Goal: Information Seeking & Learning: Learn about a topic

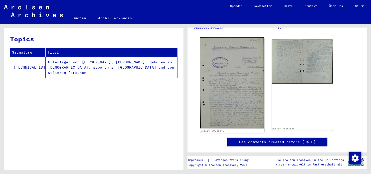
scroll to position [100, 0]
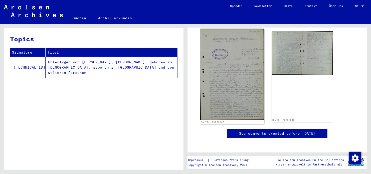
click at [224, 109] on img at bounding box center [232, 74] width 64 height 91
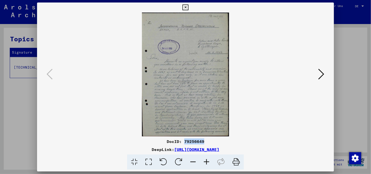
drag, startPoint x: 184, startPoint y: 140, endPoint x: 204, endPoint y: 142, distance: 20.3
click at [204, 142] on div "DocID: 79256649" at bounding box center [185, 141] width 297 height 6
copy div "79256649"
click at [317, 74] on button at bounding box center [321, 74] width 9 height 14
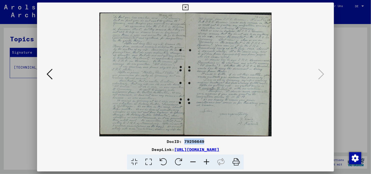
click at [50, 79] on icon at bounding box center [50, 74] width 6 height 12
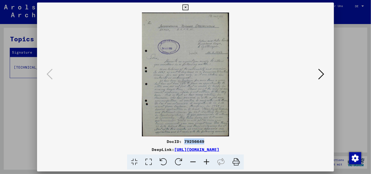
click at [185, 8] on icon at bounding box center [185, 8] width 6 height 6
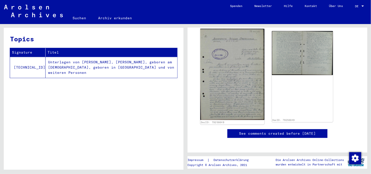
click at [239, 86] on img at bounding box center [232, 74] width 64 height 91
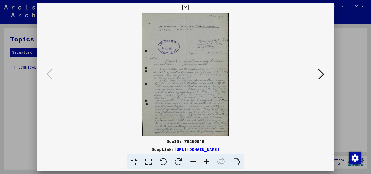
click at [187, 7] on icon at bounding box center [185, 8] width 6 height 6
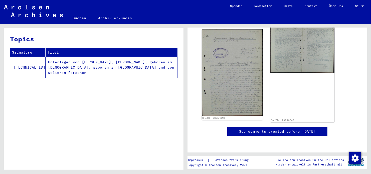
scroll to position [75, 0]
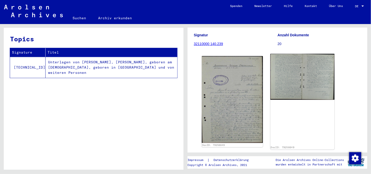
click at [287, 83] on img at bounding box center [302, 77] width 64 height 46
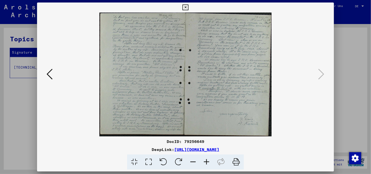
click at [151, 161] on icon at bounding box center [148, 161] width 14 height 15
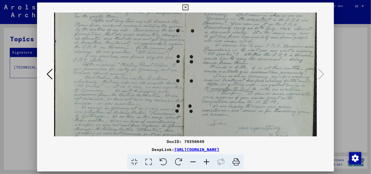
scroll to position [41, 0]
drag, startPoint x: 170, startPoint y: 114, endPoint x: 178, endPoint y: 71, distance: 44.6
click at [178, 72] on img at bounding box center [185, 66] width 263 height 189
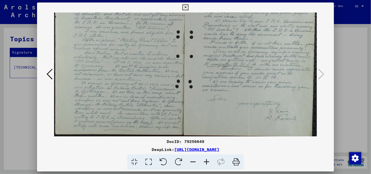
scroll to position [65, 0]
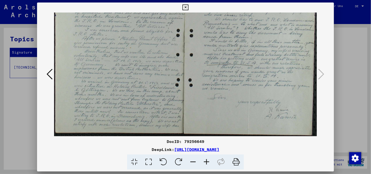
drag, startPoint x: 181, startPoint y: 109, endPoint x: 184, endPoint y: 83, distance: 25.7
click at [184, 83] on img at bounding box center [185, 41] width 263 height 189
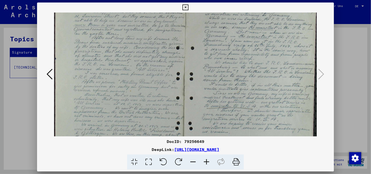
scroll to position [0, 0]
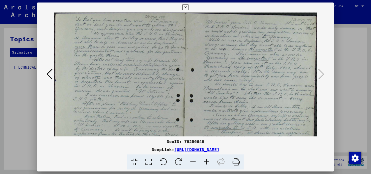
drag, startPoint x: 171, startPoint y: 94, endPoint x: 172, endPoint y: 119, distance: 24.8
click at [172, 119] on img at bounding box center [185, 107] width 263 height 189
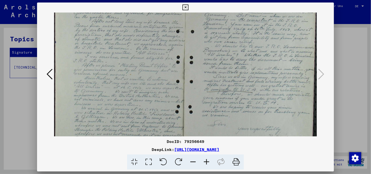
drag, startPoint x: 219, startPoint y: 83, endPoint x: 206, endPoint y: 32, distance: 52.6
click at [209, 39] on img at bounding box center [185, 68] width 263 height 189
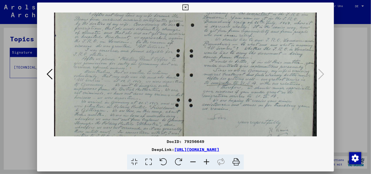
drag, startPoint x: 183, startPoint y: 7, endPoint x: 117, endPoint y: 18, distance: 67.5
click at [183, 7] on icon at bounding box center [185, 8] width 6 height 6
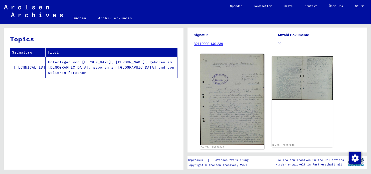
click at [232, 91] on img at bounding box center [232, 99] width 64 height 91
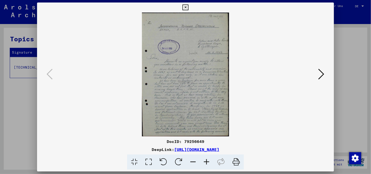
click at [206, 162] on icon at bounding box center [207, 161] width 14 height 15
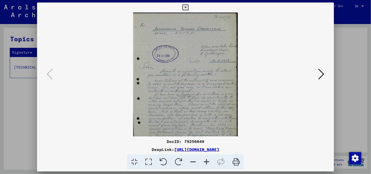
click at [206, 162] on icon at bounding box center [207, 161] width 14 height 15
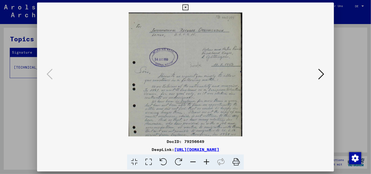
click at [206, 162] on icon at bounding box center [207, 161] width 14 height 15
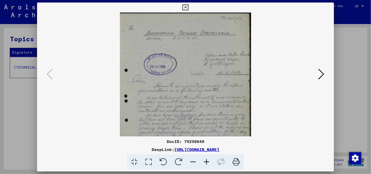
click at [206, 162] on icon at bounding box center [207, 161] width 14 height 15
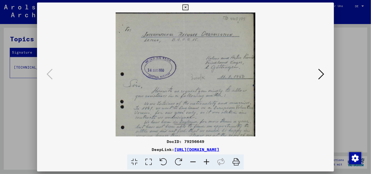
click at [206, 162] on icon at bounding box center [207, 161] width 14 height 15
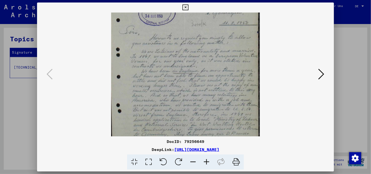
drag, startPoint x: 220, startPoint y: 112, endPoint x: 213, endPoint y: 53, distance: 59.0
click at [213, 53] on img at bounding box center [185, 60] width 149 height 211
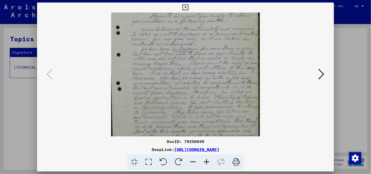
scroll to position [87, 0]
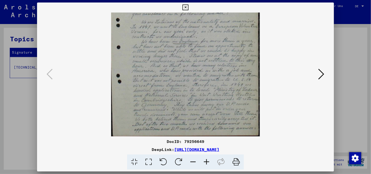
drag, startPoint x: 214, startPoint y: 90, endPoint x: 215, endPoint y: 64, distance: 26.6
click at [215, 64] on img at bounding box center [185, 30] width 149 height 211
click at [313, 73] on div at bounding box center [185, 75] width 263 height 124
click at [321, 73] on icon at bounding box center [321, 74] width 6 height 12
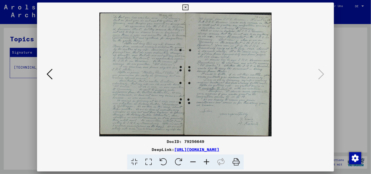
click at [184, 8] on icon at bounding box center [185, 8] width 6 height 6
